Goal: Communication & Community: Answer question/provide support

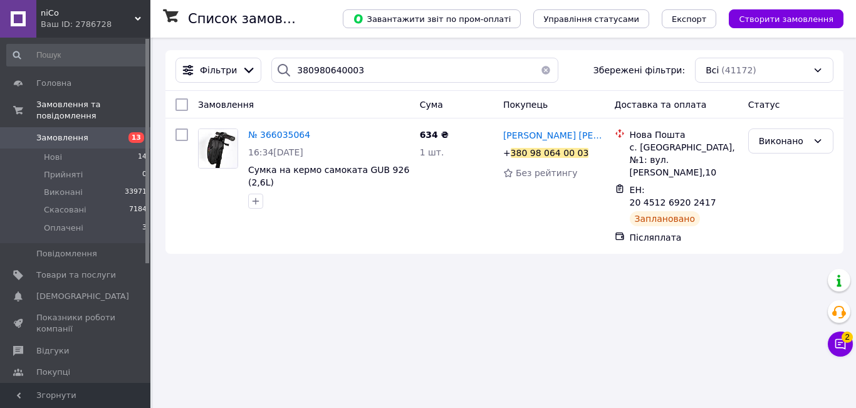
click at [70, 127] on link "Замовлення 13" at bounding box center [77, 137] width 154 height 21
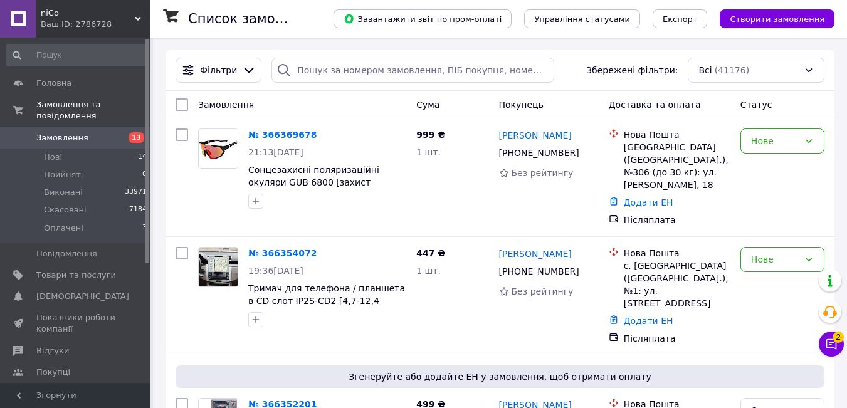
click at [823, 337] on button "Чат з покупцем 2" at bounding box center [831, 344] width 25 height 25
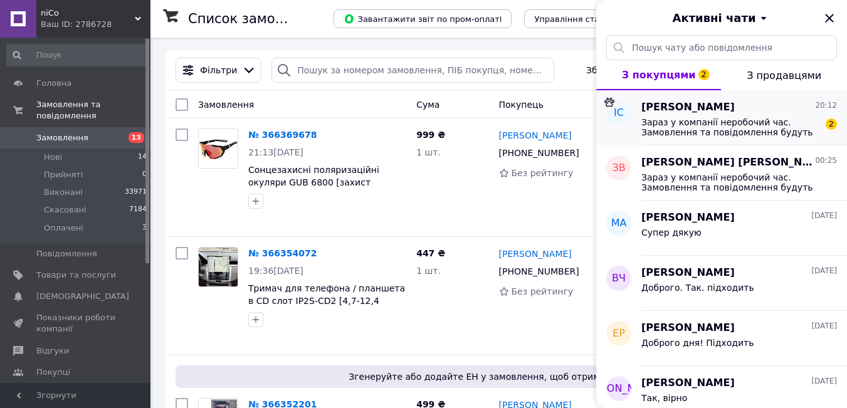
click at [713, 135] on span "Зараз у компанії неробочий час. Замовлення та повідомлення будуть оброблені з 0…" at bounding box center [730, 127] width 178 height 20
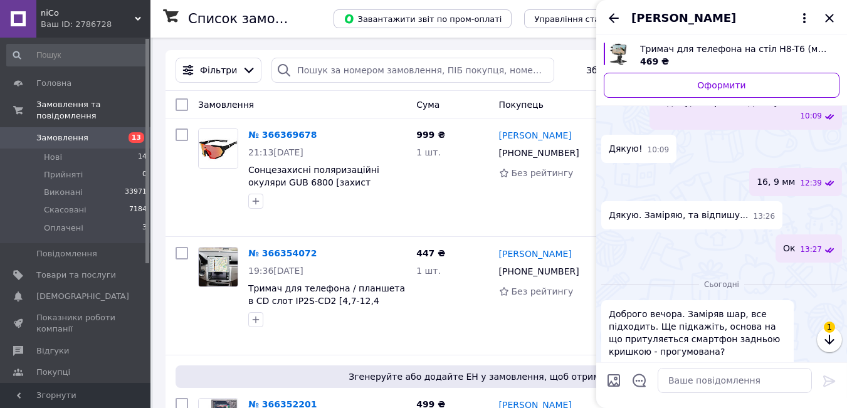
scroll to position [253, 0]
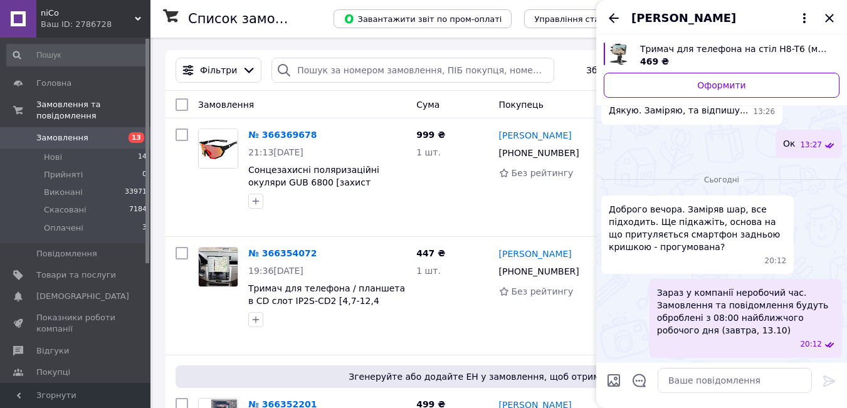
click at [658, 48] on span "Тримач для телефона на стіл H8-T6 (металічний баланс)" at bounding box center [734, 49] width 189 height 13
click at [693, 377] on textarea at bounding box center [735, 380] width 154 height 25
type textarea "Ф"
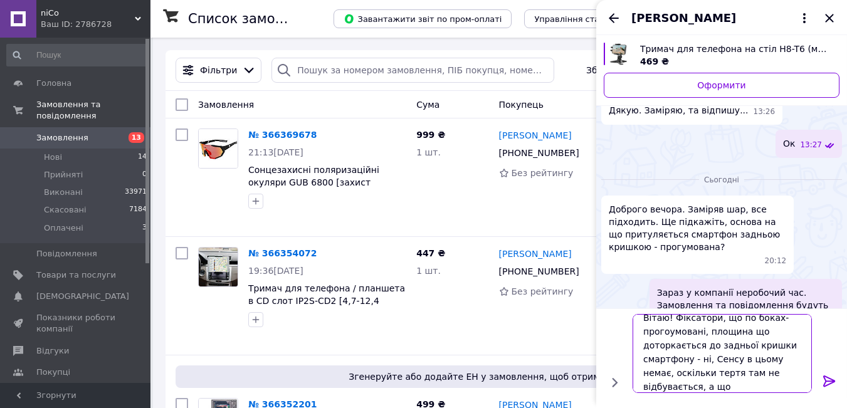
scroll to position [1, 0]
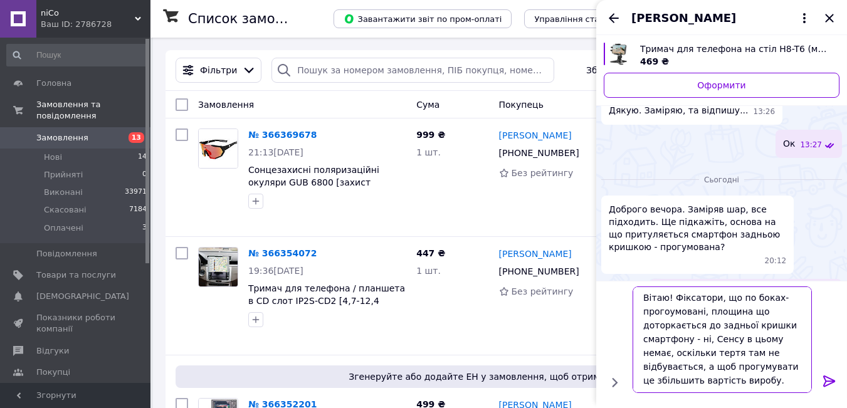
type textarea "Вітаю! Фіксатори, що по боках- прогоумовані, площина що доторкається до задньої…"
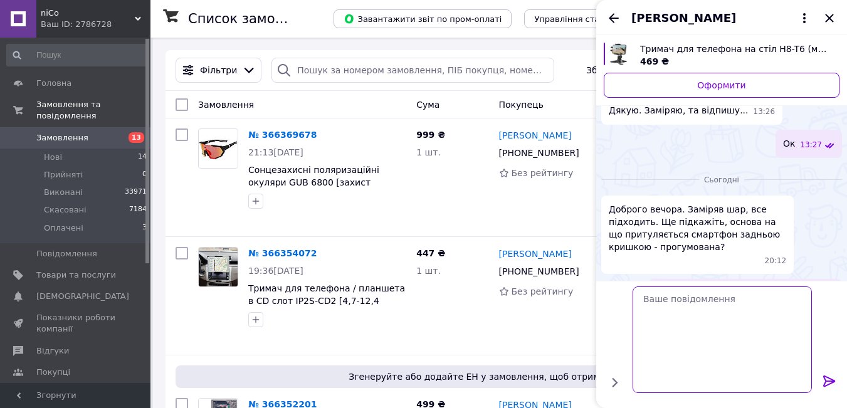
scroll to position [339, 0]
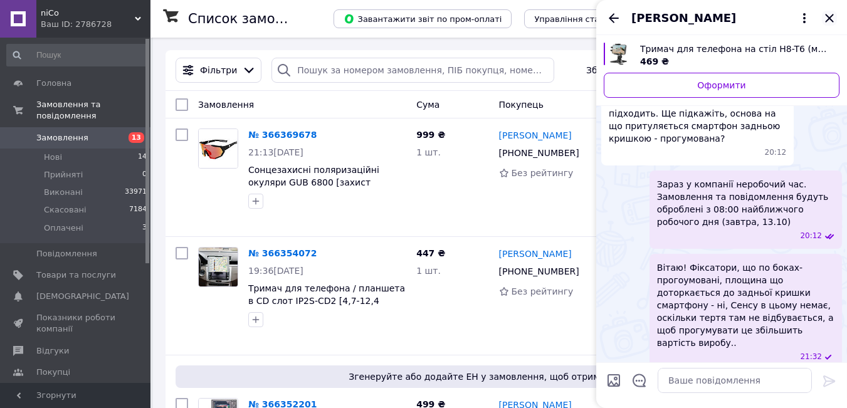
click at [831, 17] on icon "Закрити" at bounding box center [829, 18] width 8 height 8
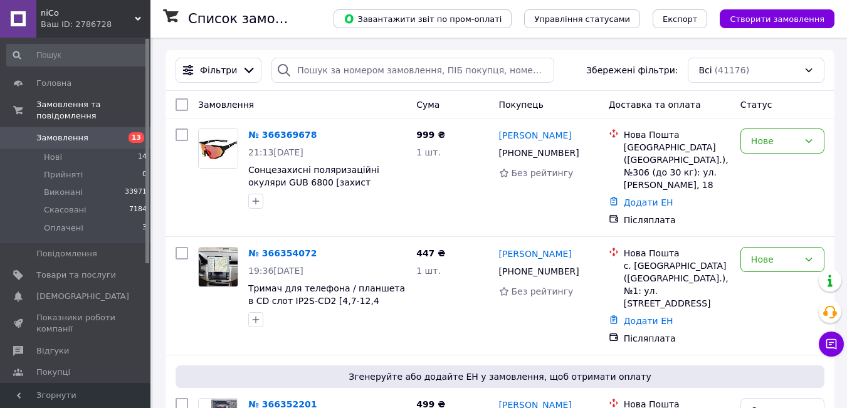
click at [56, 127] on link "Замовлення 13" at bounding box center [77, 137] width 154 height 21
